Goal: Check status

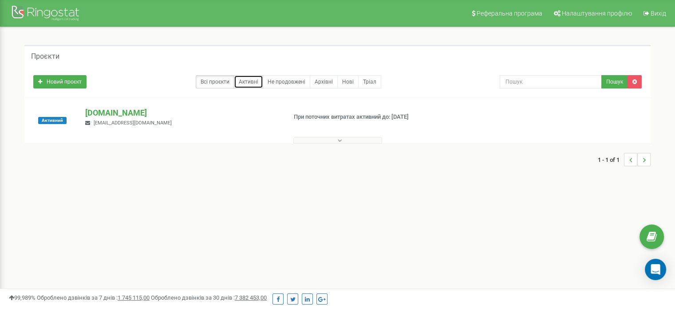
click at [254, 83] on link "Активні" at bounding box center [248, 81] width 29 height 13
click at [346, 140] on button at bounding box center [337, 140] width 89 height 7
click at [345, 140] on button at bounding box center [337, 140] width 89 height 7
click at [107, 116] on p "[DOMAIN_NAME]" at bounding box center [182, 113] width 194 height 12
click at [44, 122] on span "Активний" at bounding box center [52, 120] width 28 height 7
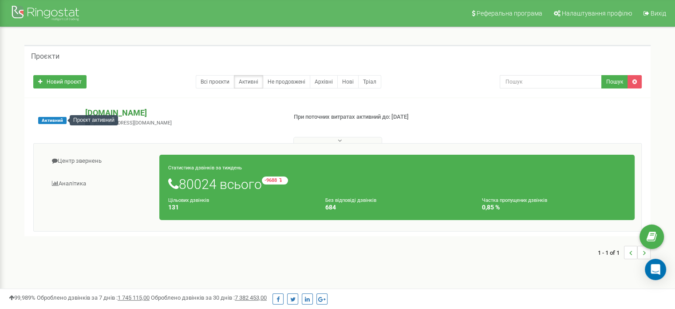
click at [137, 116] on p "[DOMAIN_NAME]" at bounding box center [182, 113] width 194 height 12
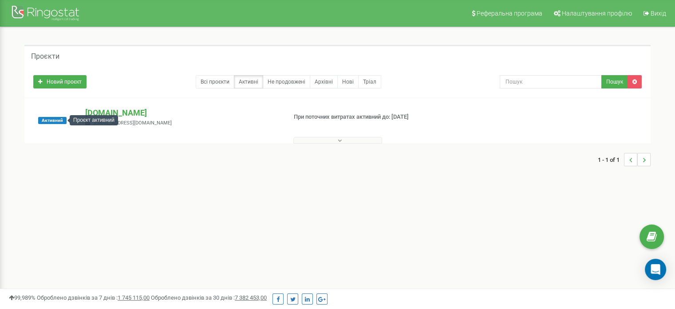
click at [51, 118] on span "Активний" at bounding box center [52, 120] width 28 height 7
click at [47, 123] on span "Активний" at bounding box center [52, 120] width 28 height 7
click at [119, 111] on p "[DOMAIN_NAME]" at bounding box center [182, 113] width 194 height 12
click at [75, 104] on div "Активний [DOMAIN_NAME] [EMAIL_ADDRESS][DOMAIN_NAME] При поточних витратах актив…" at bounding box center [337, 136] width 626 height 77
click at [48, 118] on span "Активний" at bounding box center [52, 120] width 28 height 7
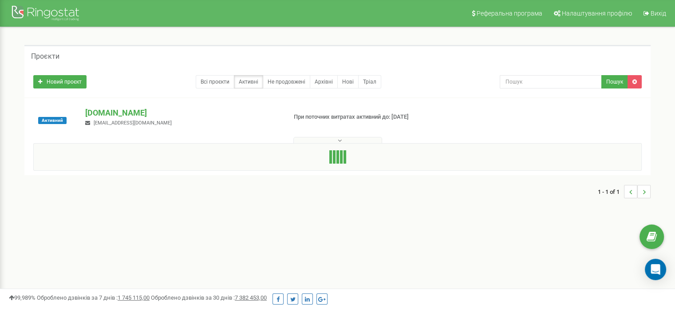
click at [42, 127] on div "Активний" at bounding box center [53, 120] width 52 height 27
click at [51, 120] on span "Активний" at bounding box center [52, 120] width 28 height 7
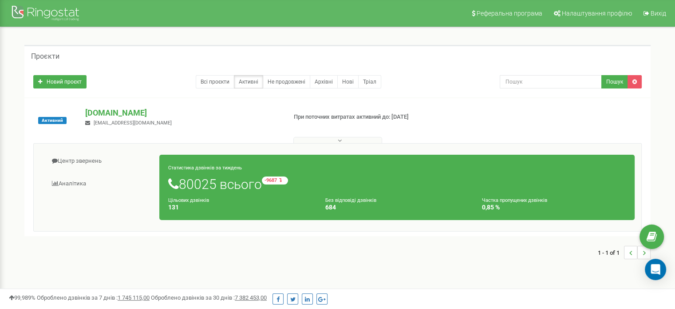
click at [361, 141] on button at bounding box center [337, 140] width 89 height 7
